Goal: Browse casually

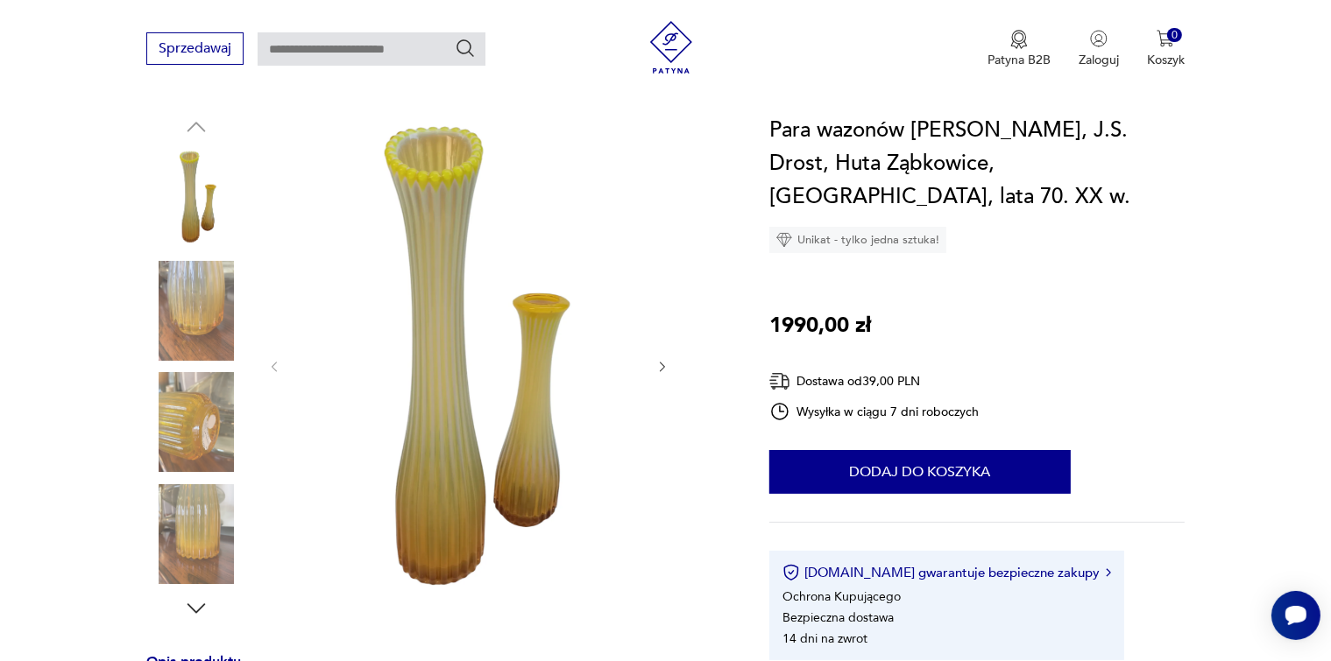
click at [200, 522] on img at bounding box center [196, 534] width 100 height 100
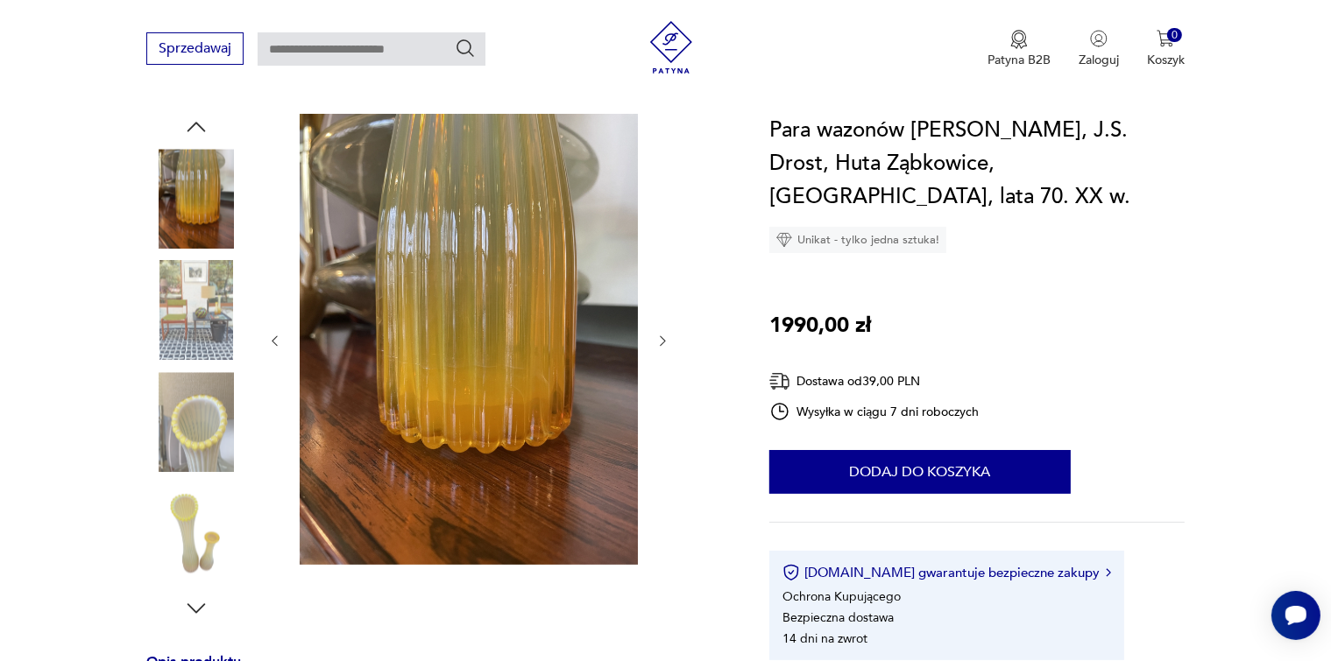
click at [215, 430] on img at bounding box center [196, 422] width 100 height 100
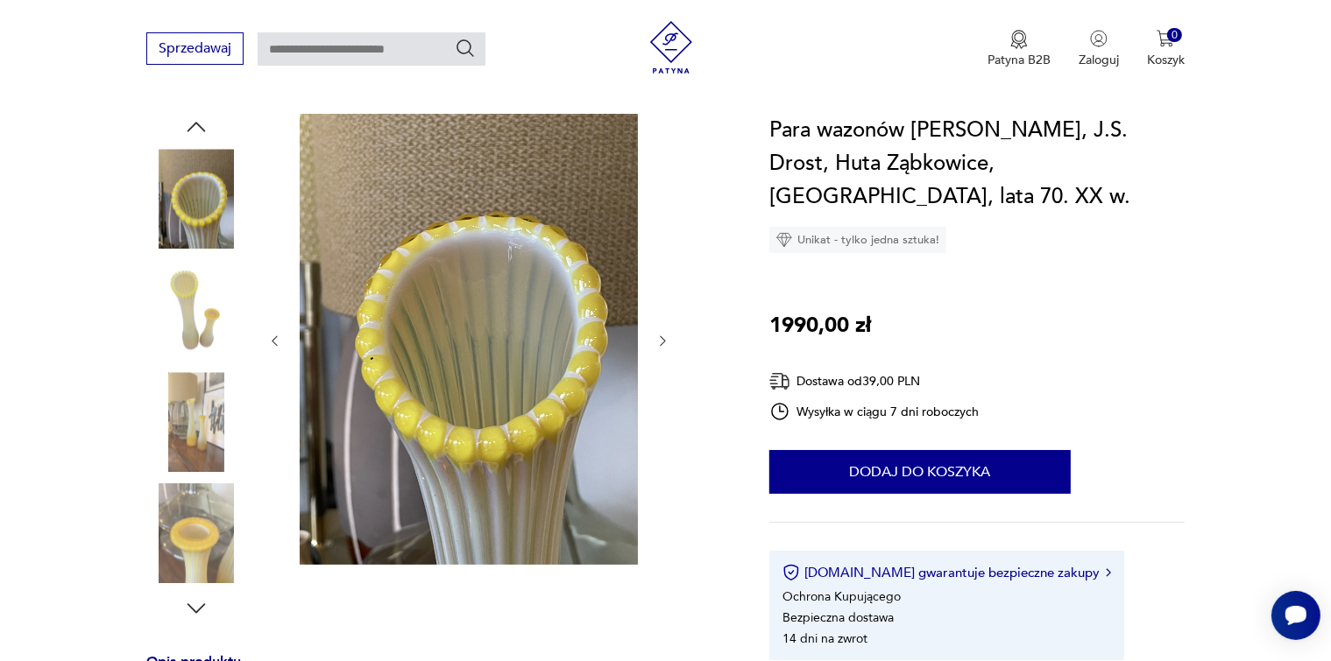
click at [205, 320] on img at bounding box center [196, 311] width 100 height 100
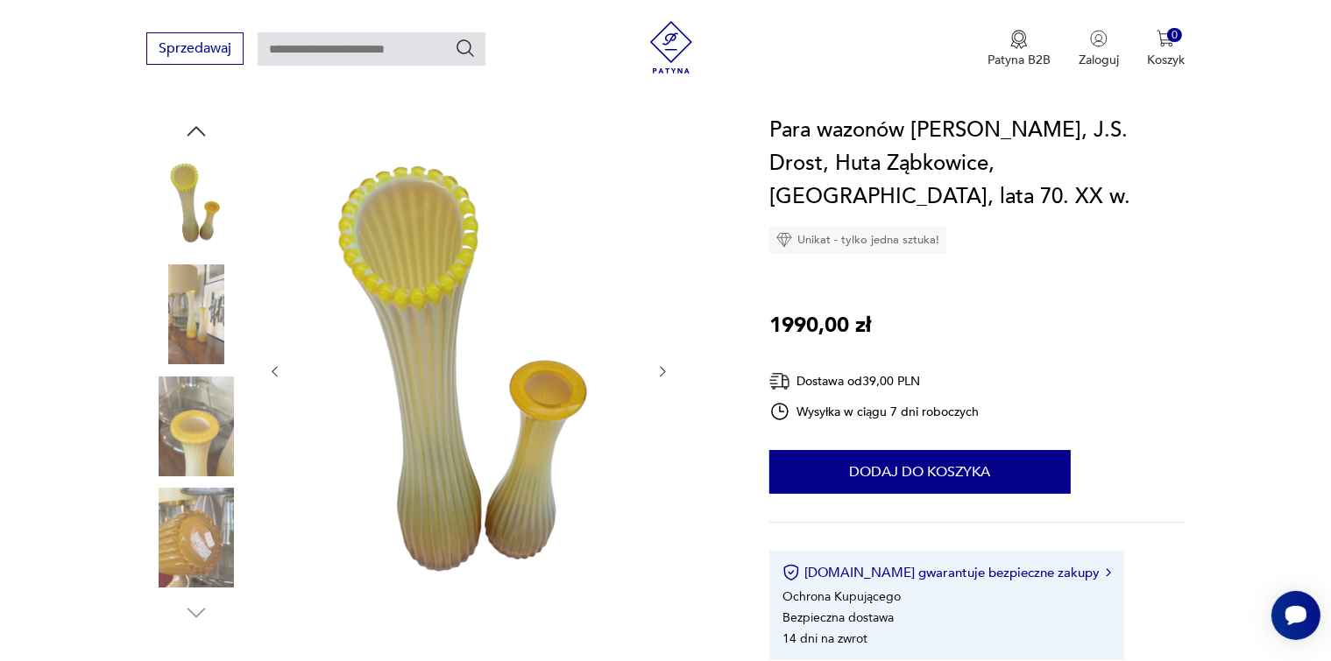
click at [202, 223] on img at bounding box center [196, 203] width 100 height 100
click at [199, 464] on img at bounding box center [196, 427] width 100 height 100
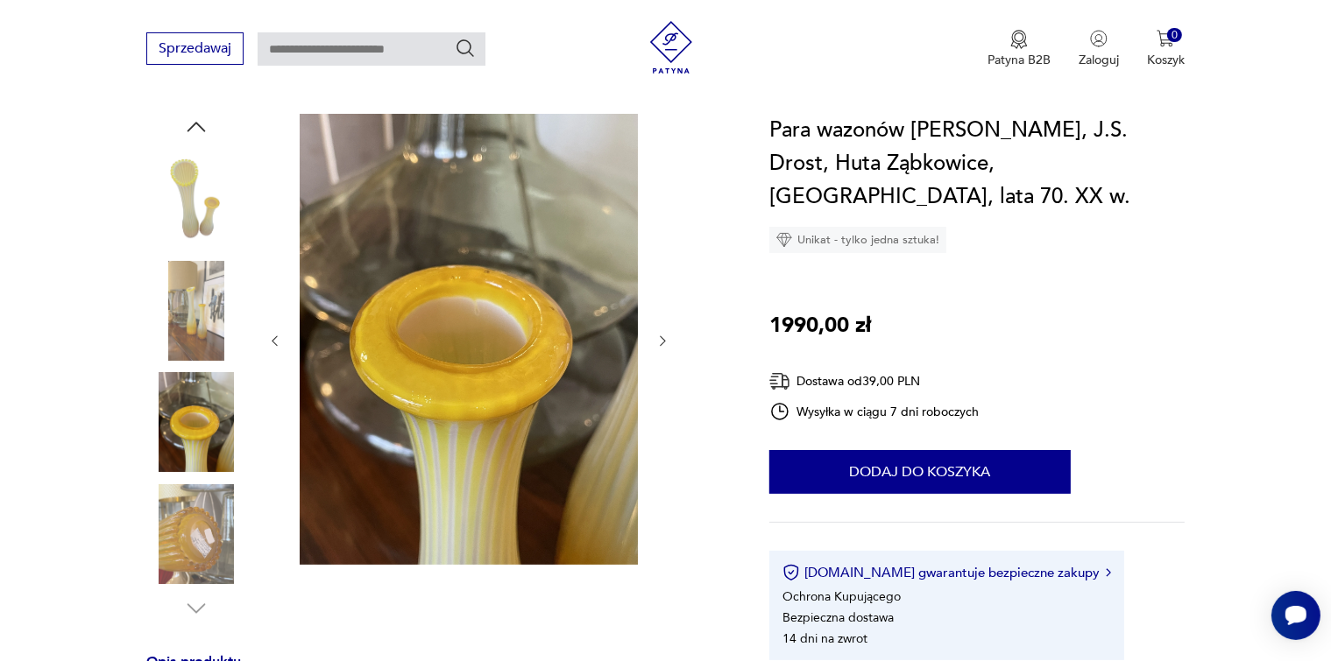
click at [206, 528] on img at bounding box center [196, 534] width 100 height 100
